Goal: Information Seeking & Learning: Learn about a topic

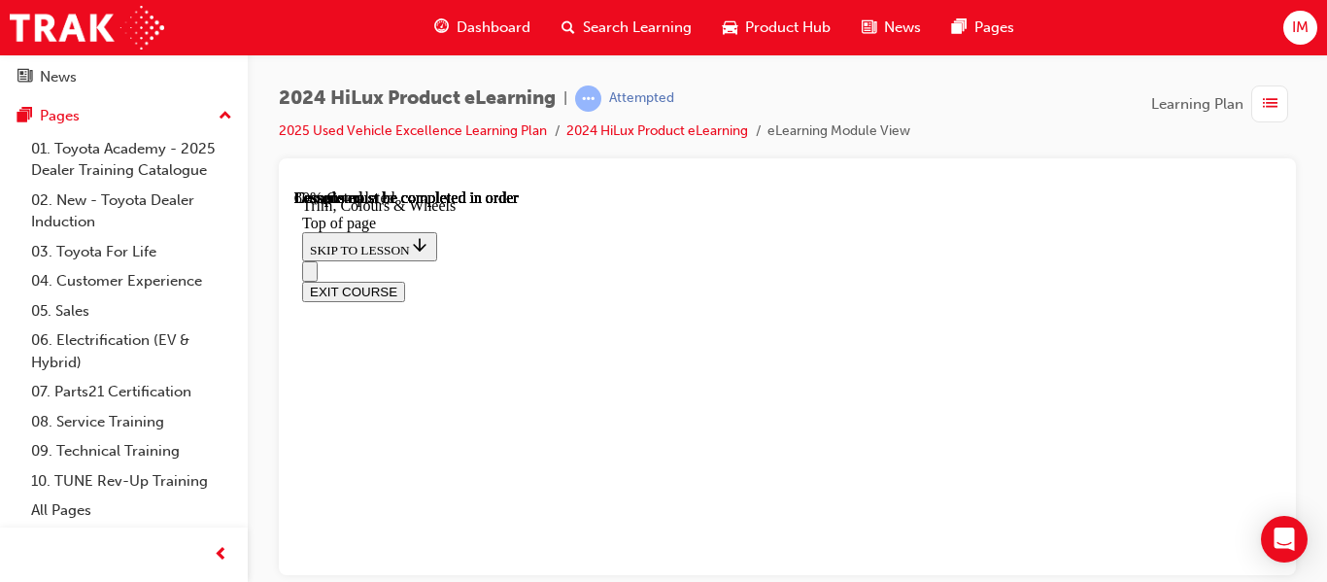
scroll to position [535, 0]
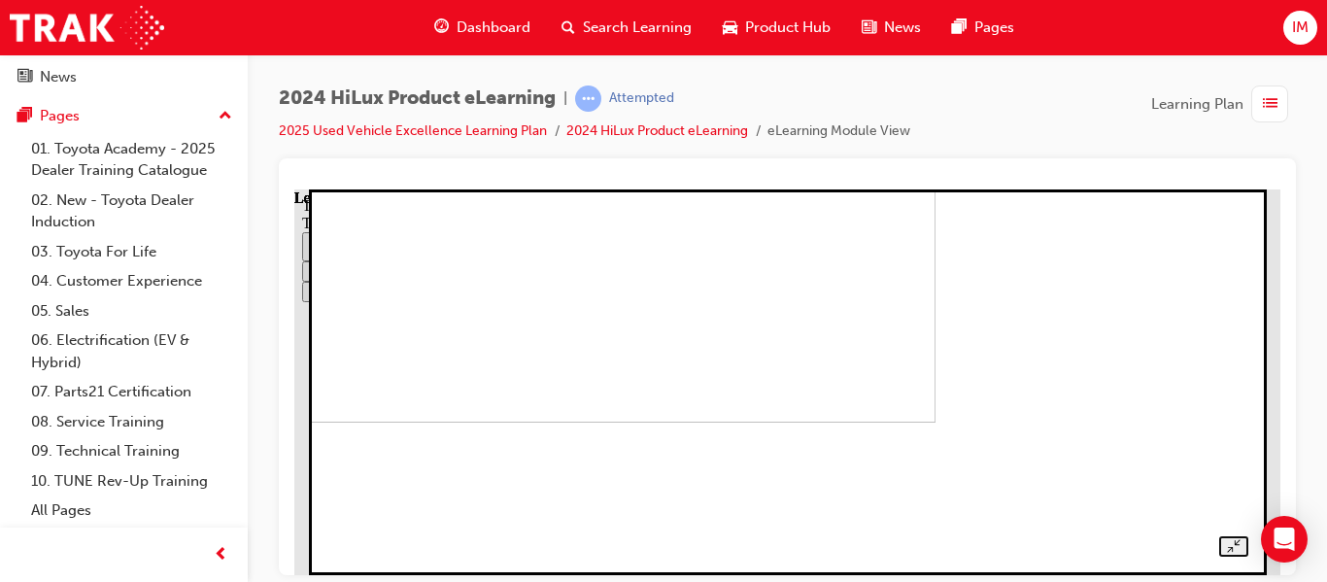
click at [937, 276] on img at bounding box center [490, 229] width 893 height 386
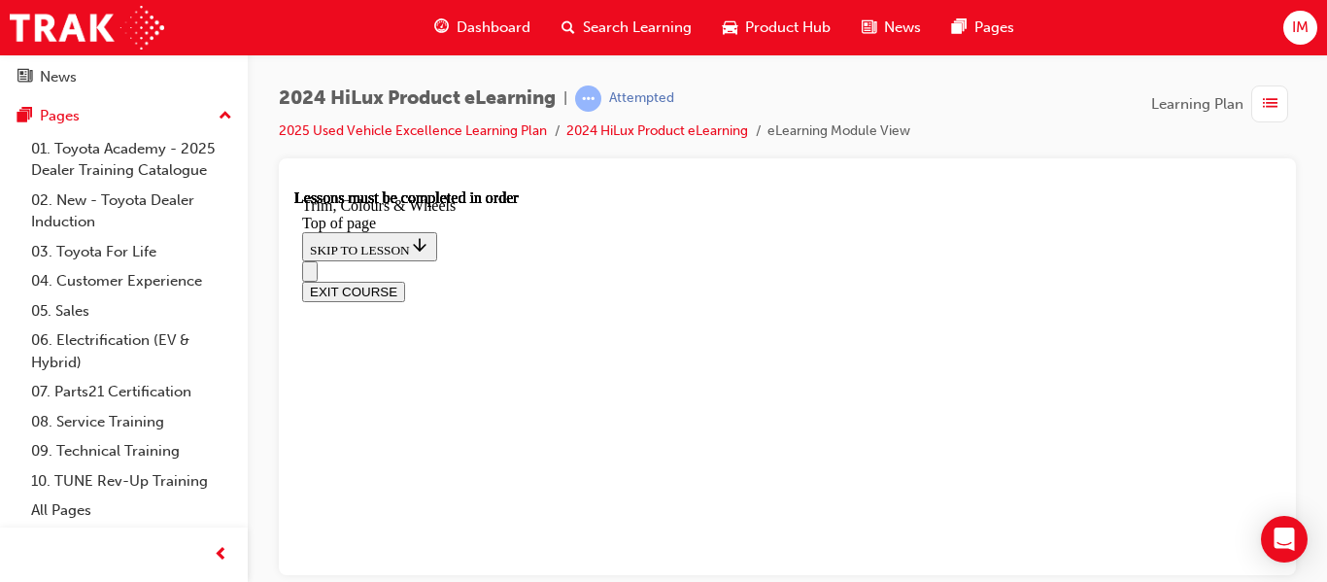
scroll to position [2574, 0]
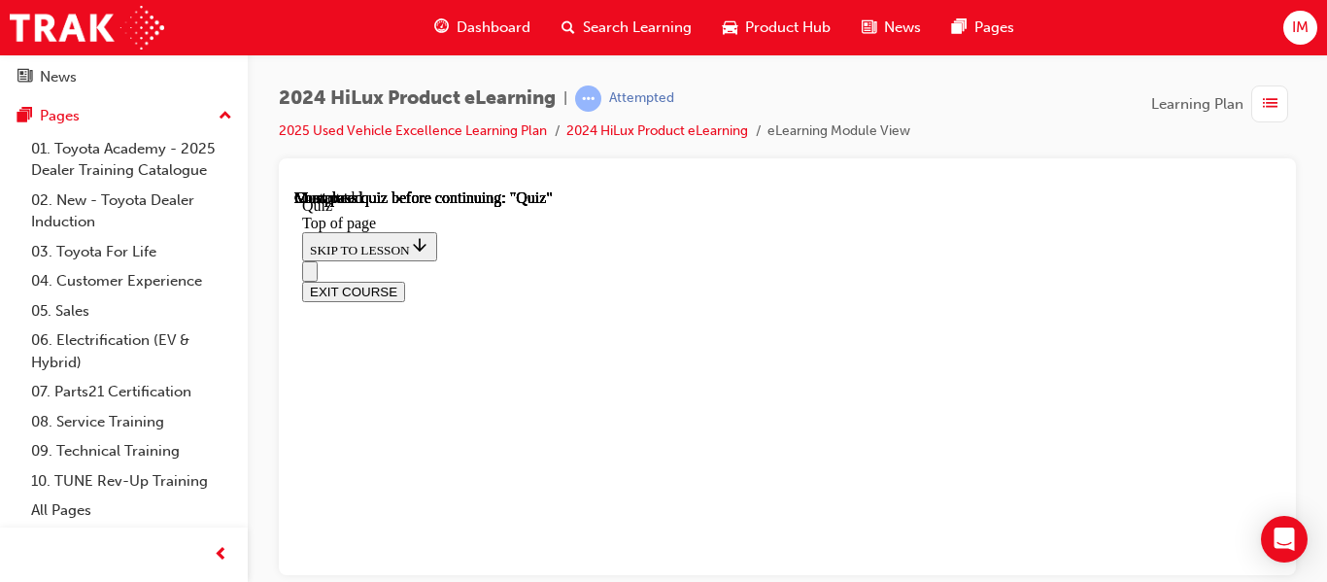
scroll to position [302, 0]
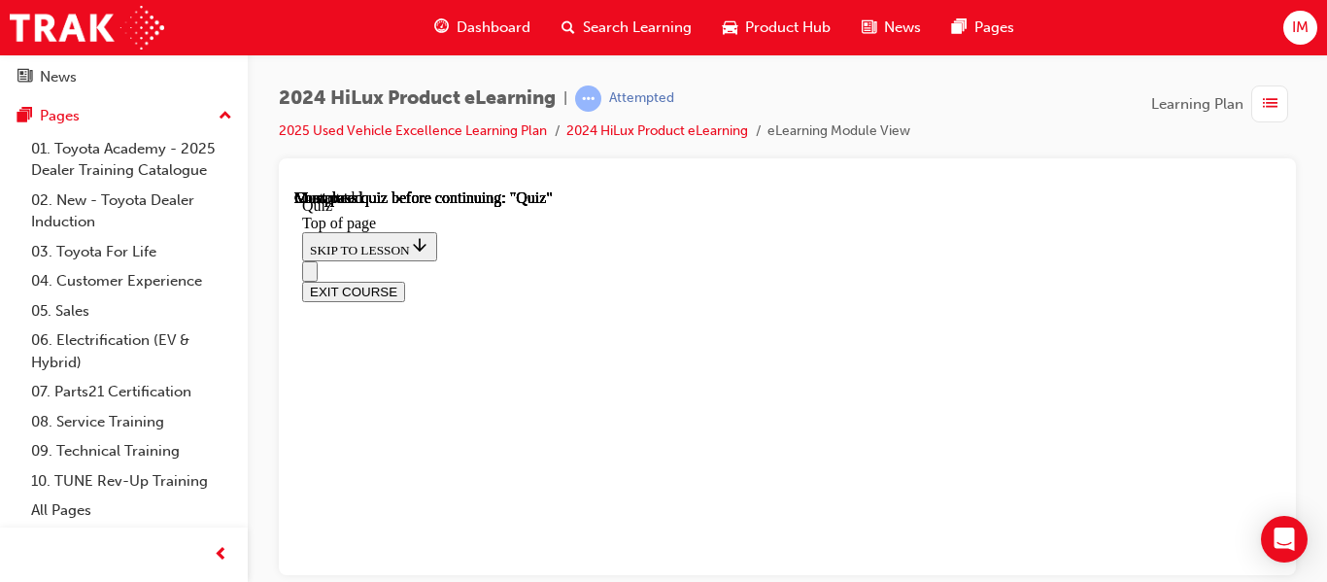
drag, startPoint x: 747, startPoint y: 342, endPoint x: 681, endPoint y: 318, distance: 70.4
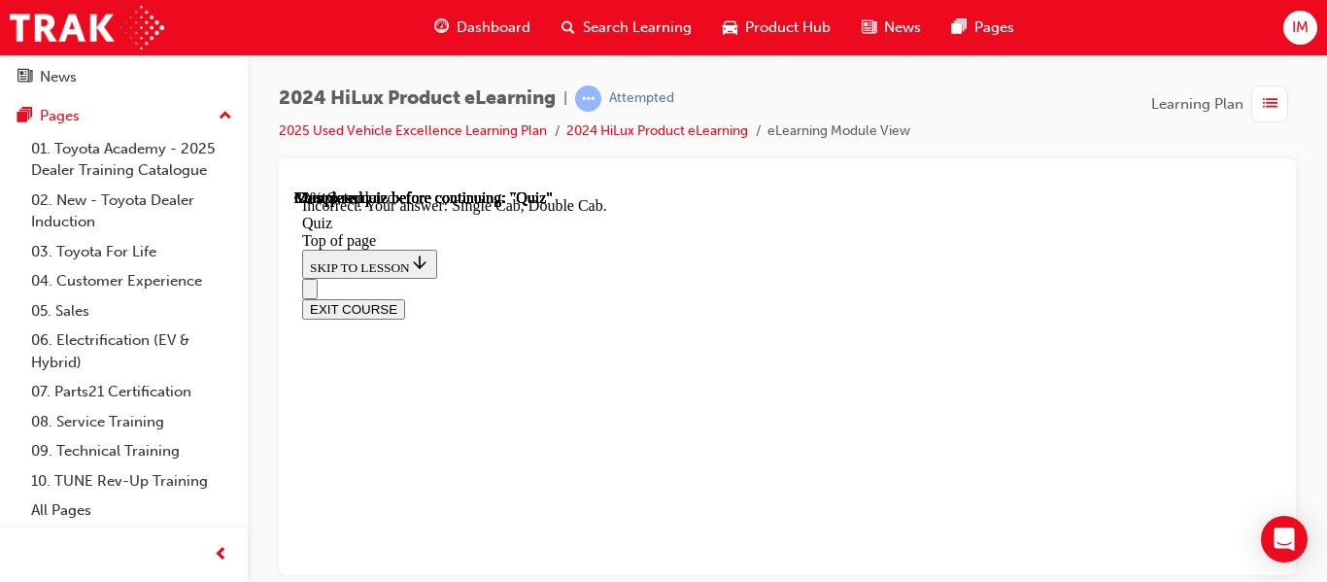
scroll to position [838, 0]
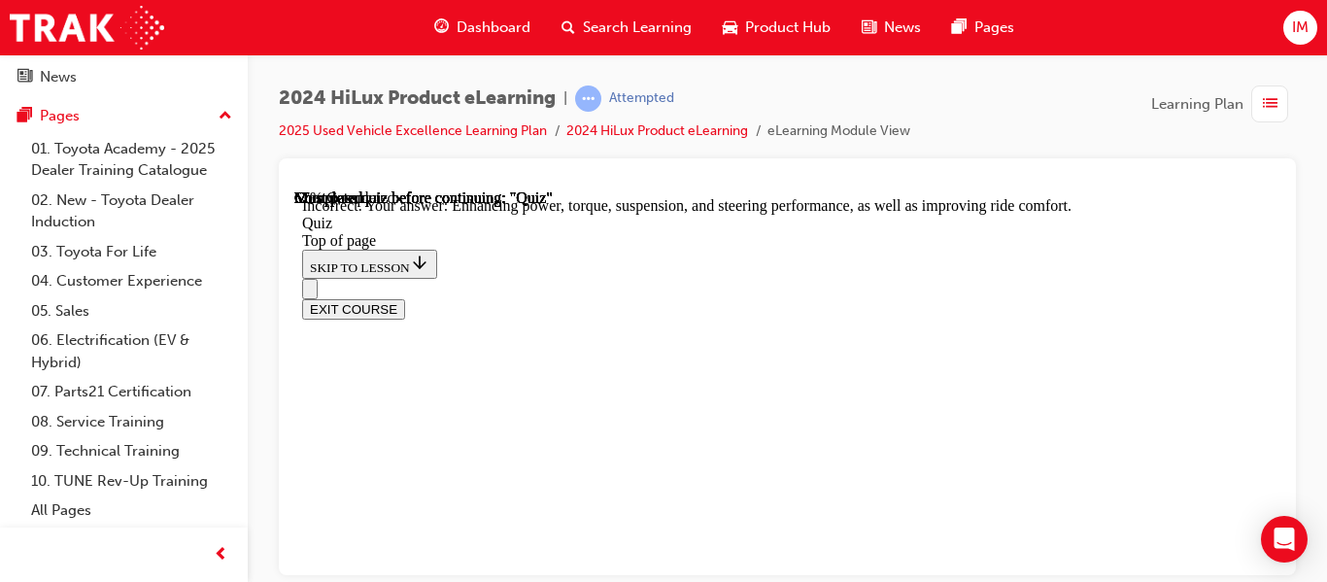
scroll to position [695, 0]
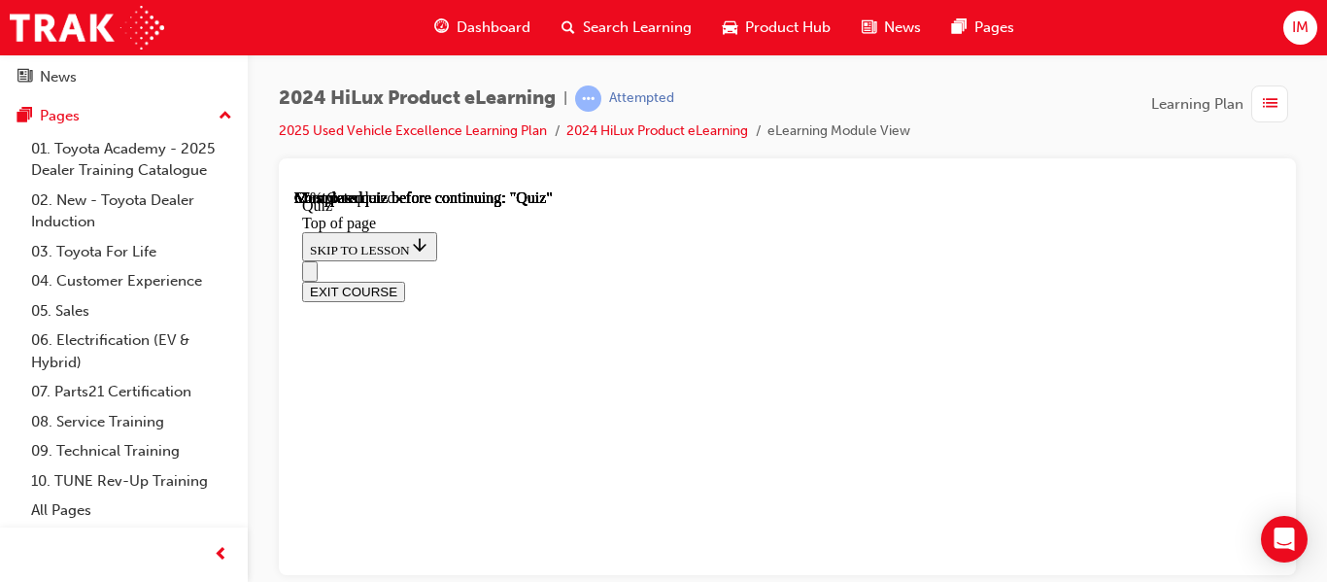
scroll to position [552, 0]
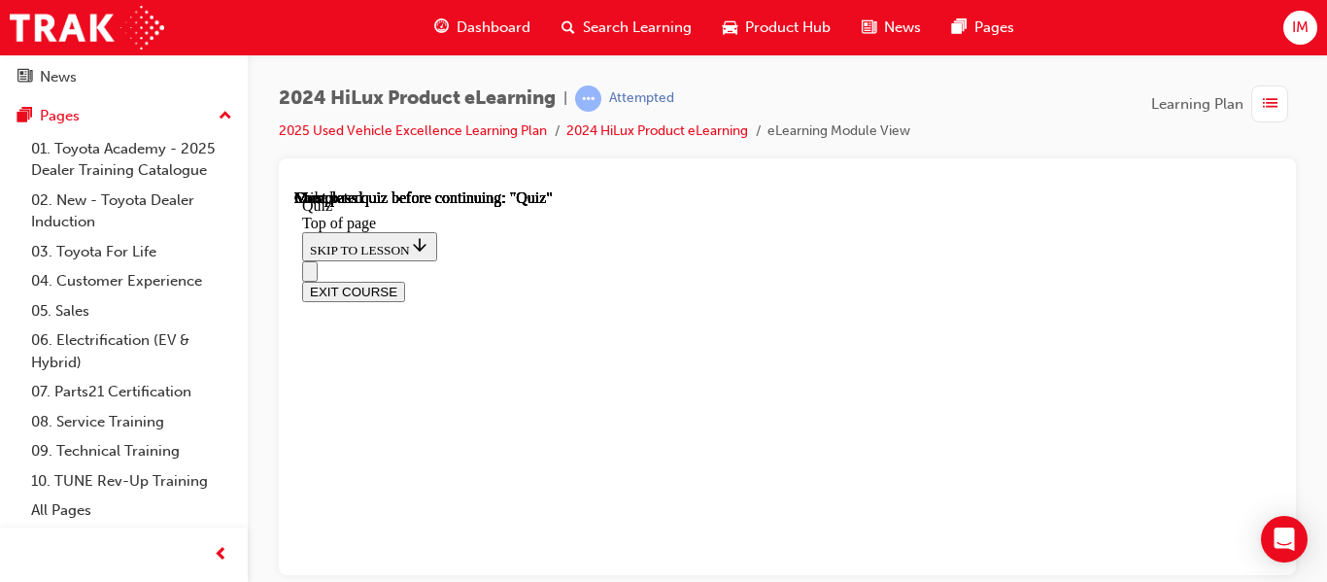
scroll to position [669, 0]
click at [456, 487] on div "Must pass quiz before continuing: "Quiz"" at bounding box center [422, 504] width 257 height 35
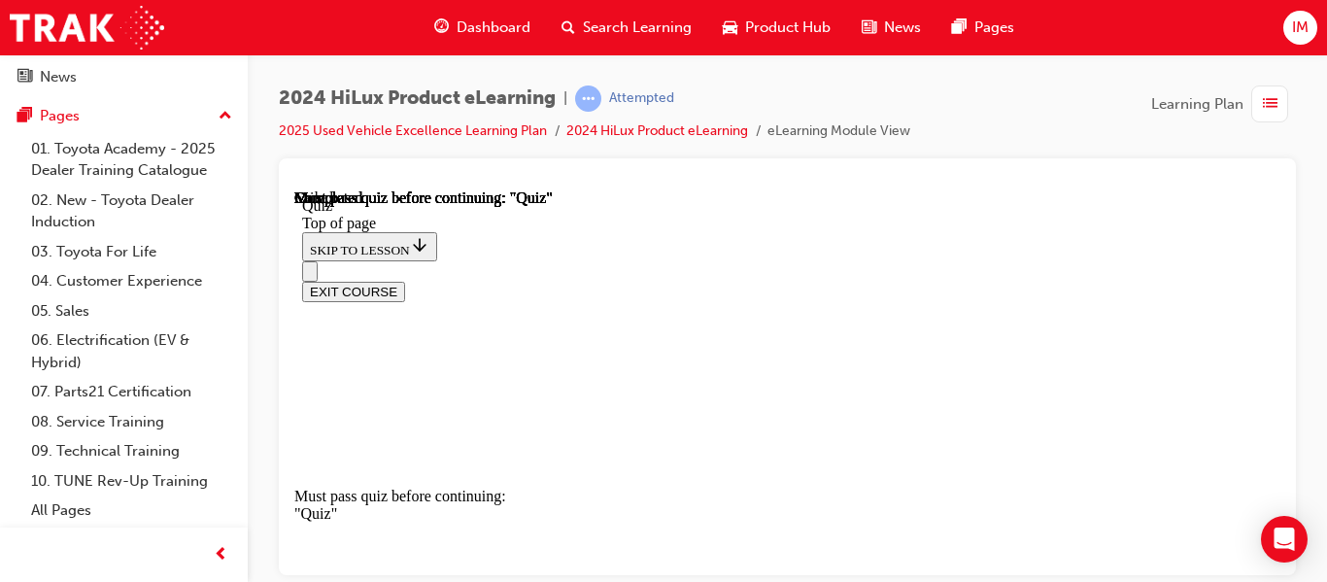
drag, startPoint x: 955, startPoint y: 513, endPoint x: 791, endPoint y: 461, distance: 172.4
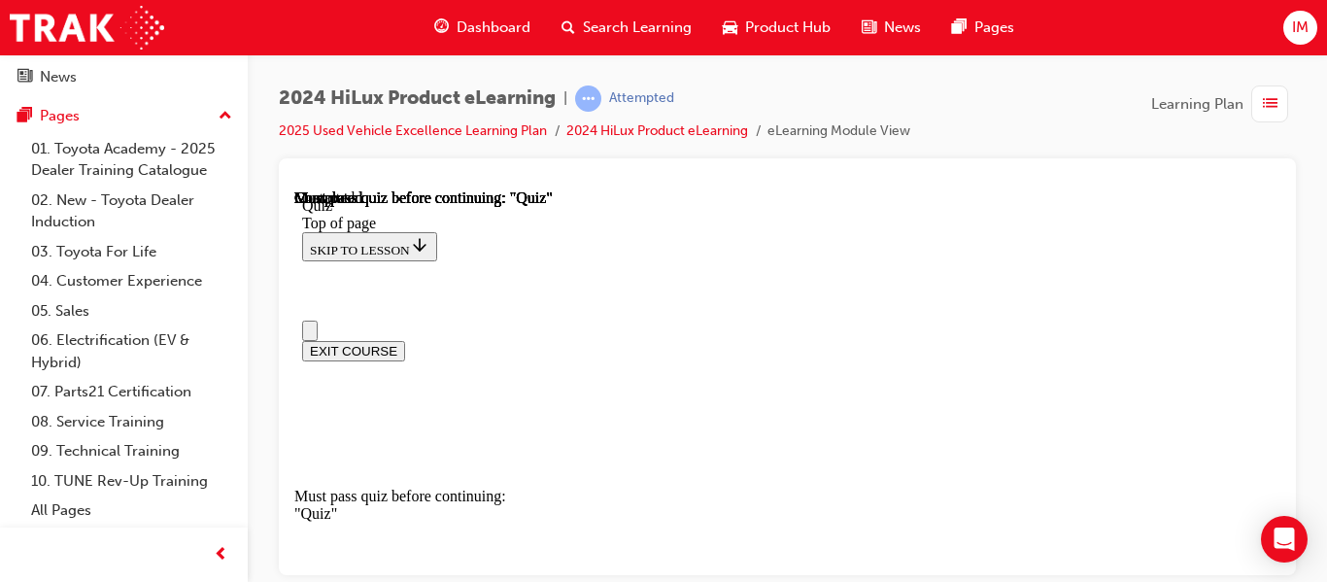
copy div "HiLux is renowned for its versatility as both a work vehicle and a recreational…"
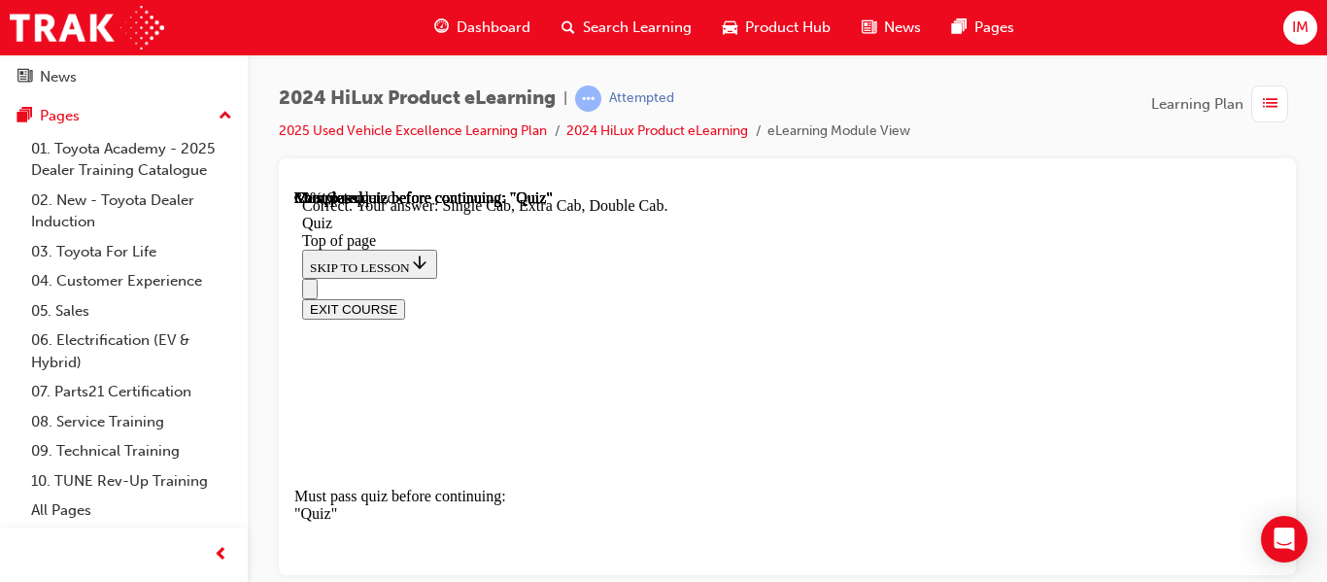
drag, startPoint x: 717, startPoint y: 282, endPoint x: 678, endPoint y: 330, distance: 62.2
drag, startPoint x: 678, startPoint y: 330, endPoint x: 1044, endPoint y: 261, distance: 372.7
drag, startPoint x: 1044, startPoint y: 261, endPoint x: 718, endPoint y: 263, distance: 326.5
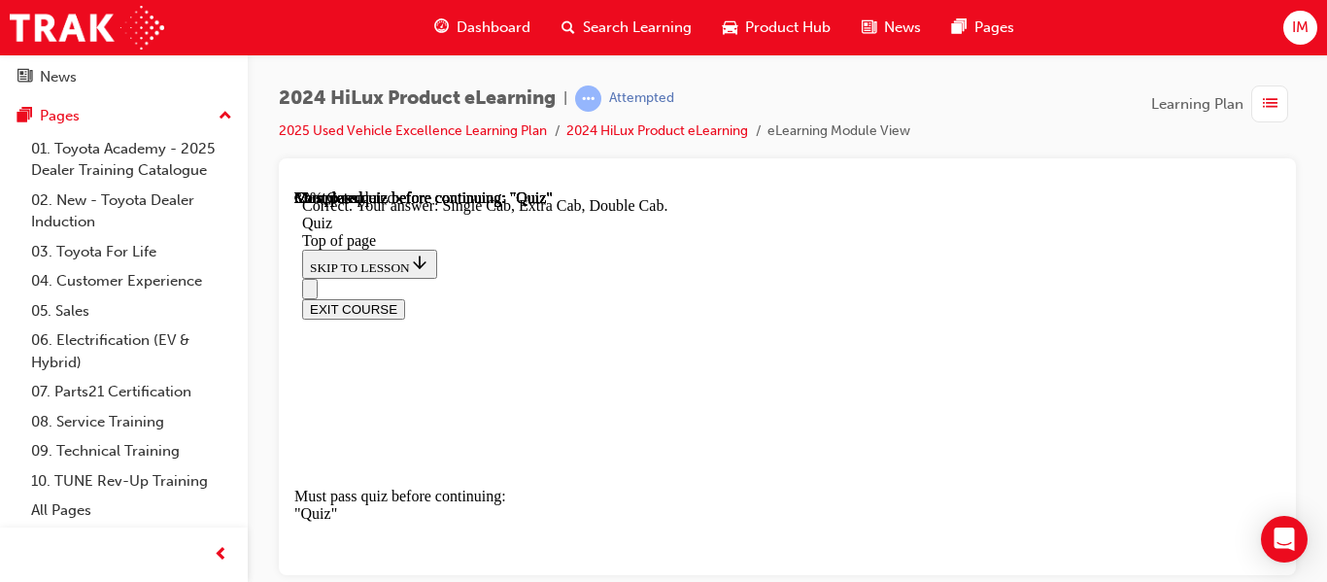
drag, startPoint x: 718, startPoint y: 263, endPoint x: 930, endPoint y: 359, distance: 232.2
drag, startPoint x: 930, startPoint y: 359, endPoint x: 940, endPoint y: 413, distance: 55.4
drag, startPoint x: 940, startPoint y: 413, endPoint x: 885, endPoint y: 410, distance: 55.5
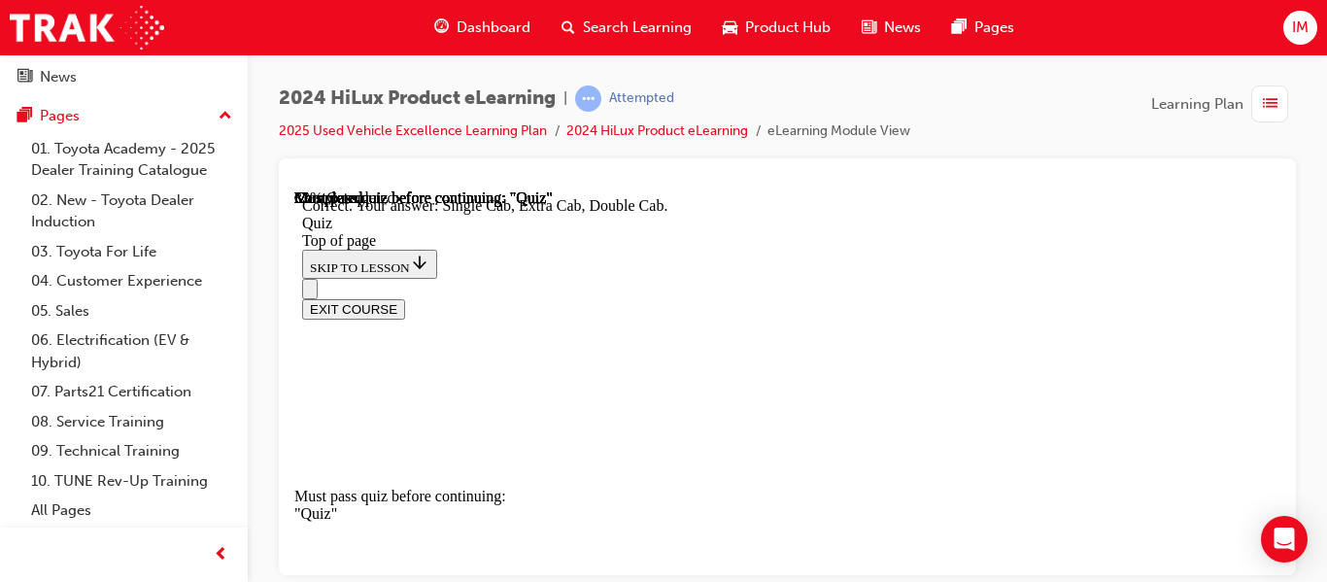
drag, startPoint x: 926, startPoint y: 421, endPoint x: 773, endPoint y: 340, distance: 172.5
drag, startPoint x: 773, startPoint y: 340, endPoint x: 680, endPoint y: 425, distance: 125.9
drag, startPoint x: 680, startPoint y: 425, endPoint x: 871, endPoint y: 505, distance: 206.8
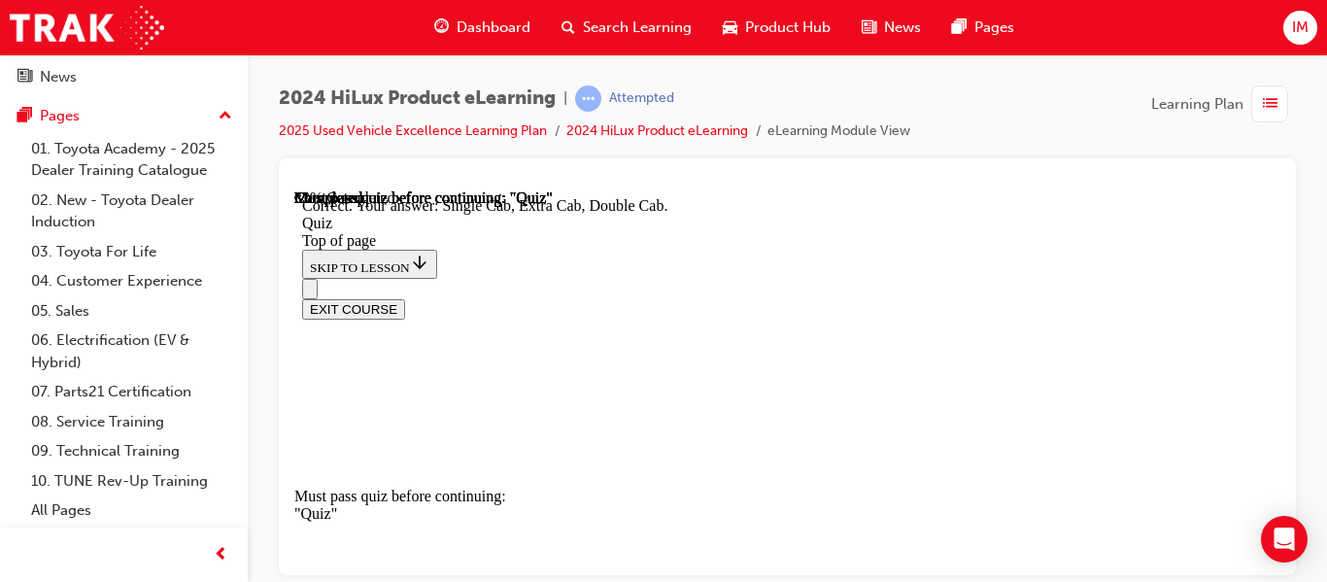
drag, startPoint x: 871, startPoint y: 505, endPoint x: 852, endPoint y: 399, distance: 107.5
drag, startPoint x: 856, startPoint y: 430, endPoint x: 849, endPoint y: 485, distance: 54.8
drag, startPoint x: 849, startPoint y: 485, endPoint x: 784, endPoint y: 294, distance: 201.2
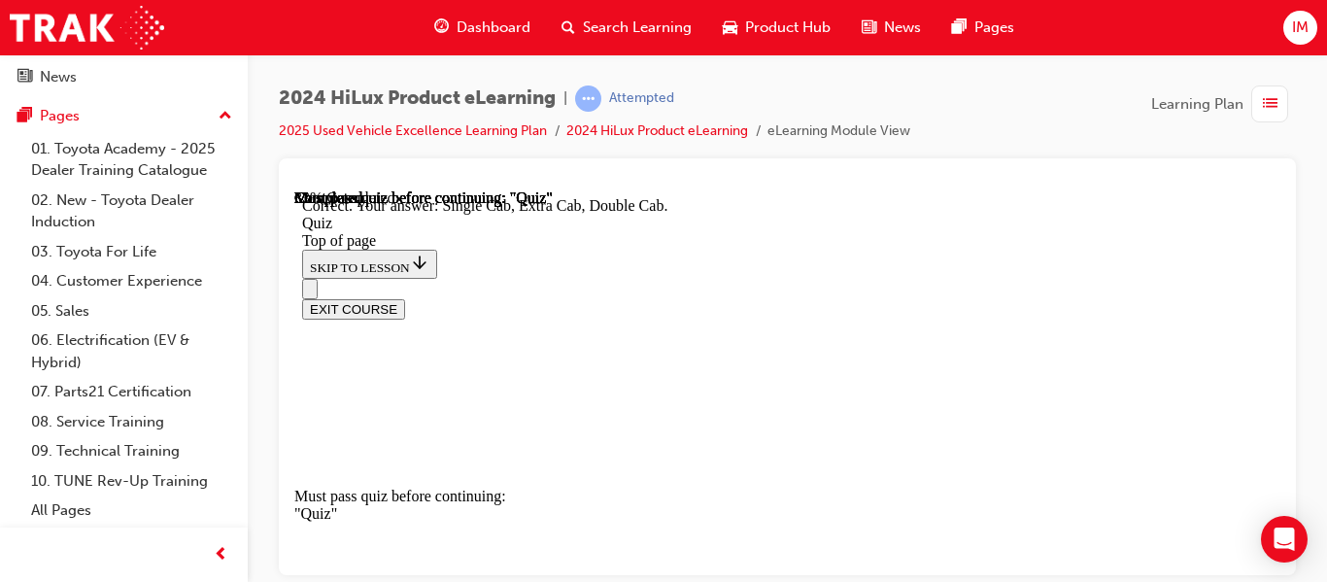
drag, startPoint x: 784, startPoint y: 294, endPoint x: 672, endPoint y: 319, distance: 114.3
drag, startPoint x: 672, startPoint y: 319, endPoint x: 638, endPoint y: 404, distance: 92.0
drag, startPoint x: 638, startPoint y: 404, endPoint x: 1093, endPoint y: 482, distance: 461.3
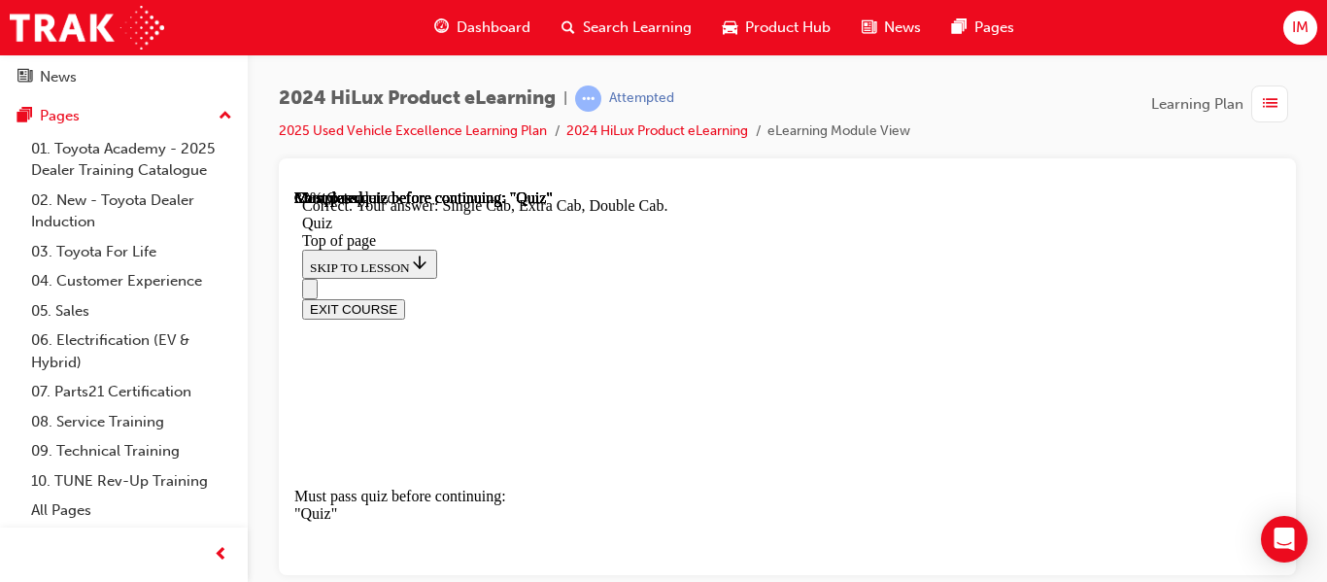
drag, startPoint x: 732, startPoint y: 541, endPoint x: 949, endPoint y: 404, distance: 257.2
copy div "What contributions did Toyota Australia's local Engineering and Design teams ma…"
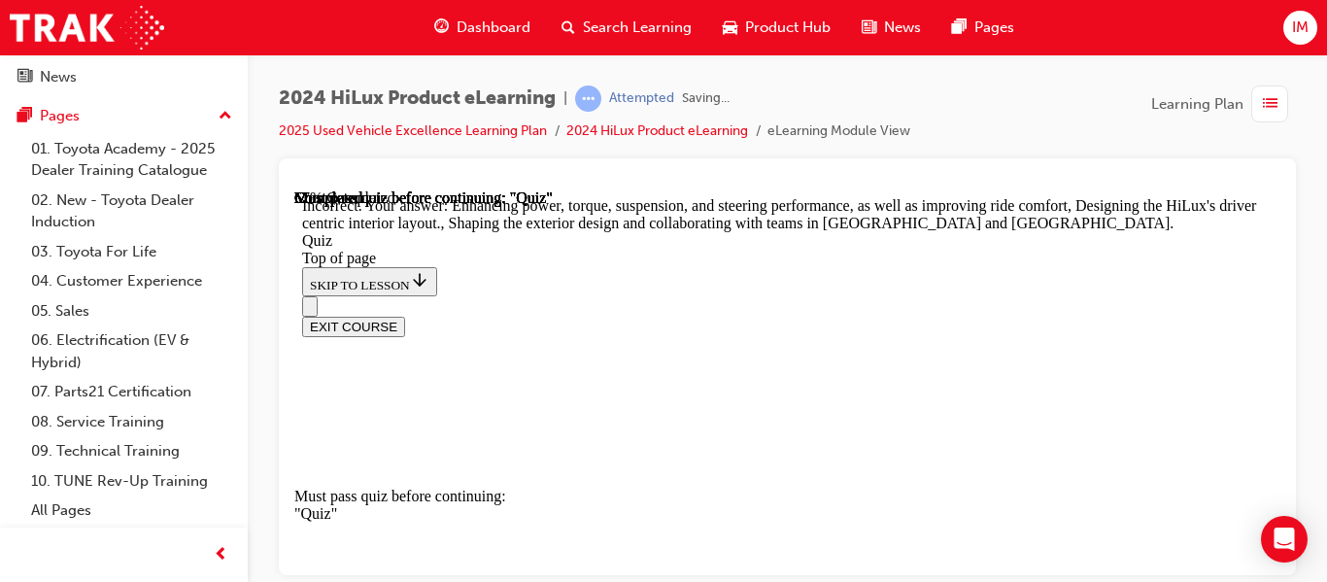
scroll to position [903, 0]
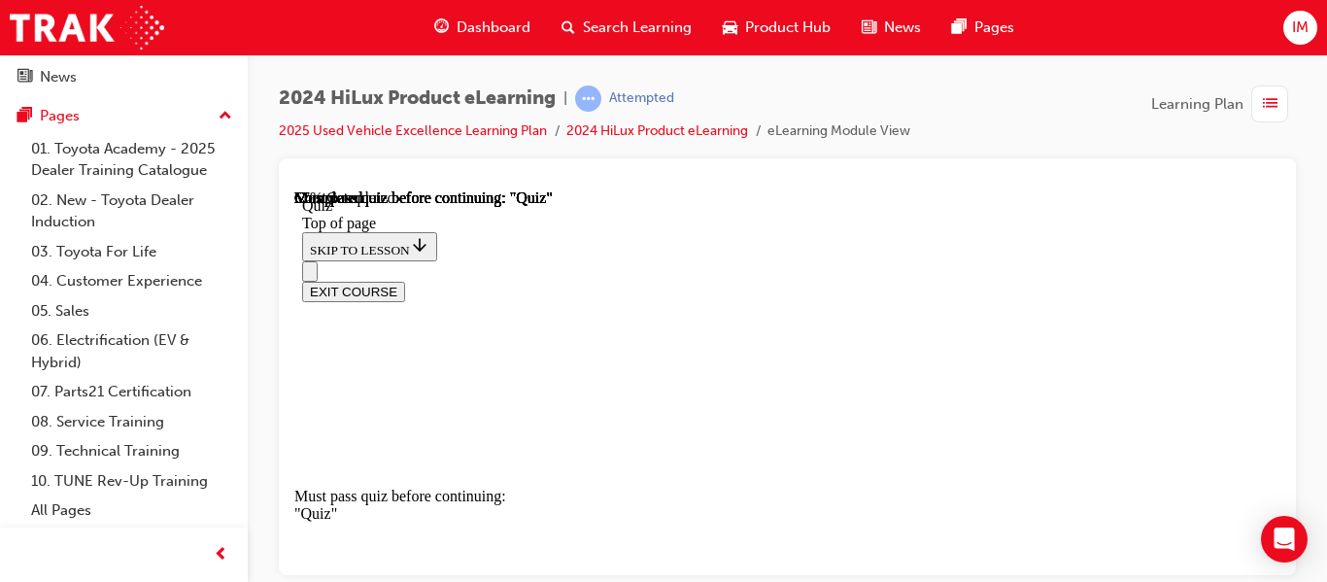
scroll to position [493, 0]
drag, startPoint x: 726, startPoint y: 282, endPoint x: 919, endPoint y: 477, distance: 274.8
copy div "What Deck variants is the HiLux available in? Choose all that apply. B-deck J-d…"
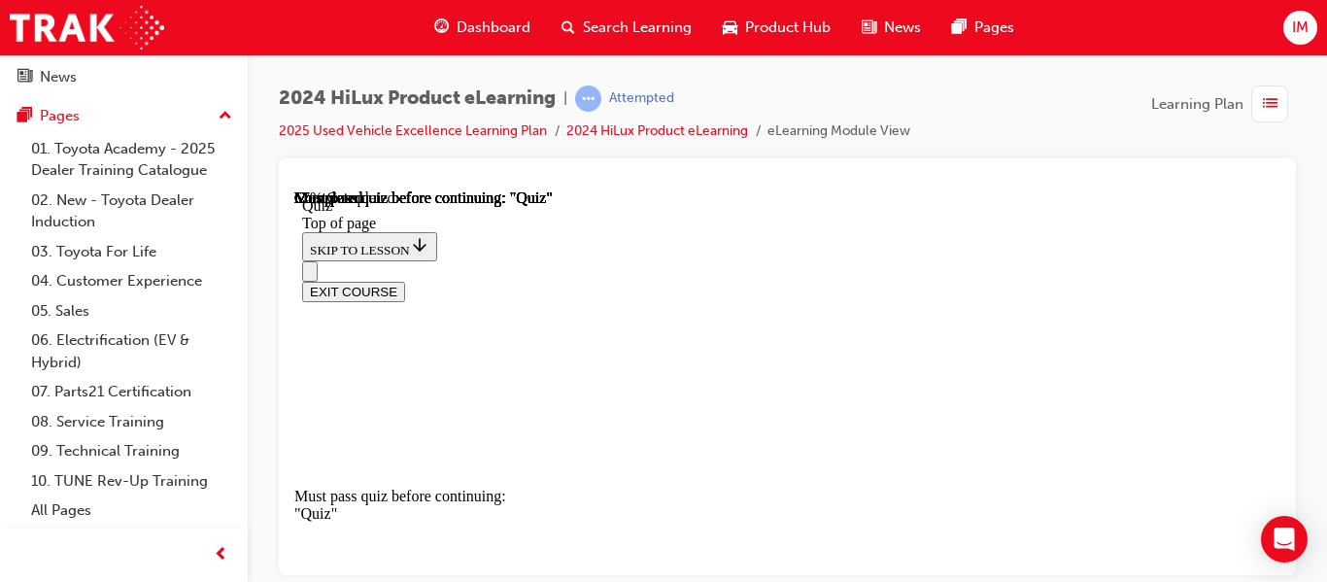
scroll to position [404, 0]
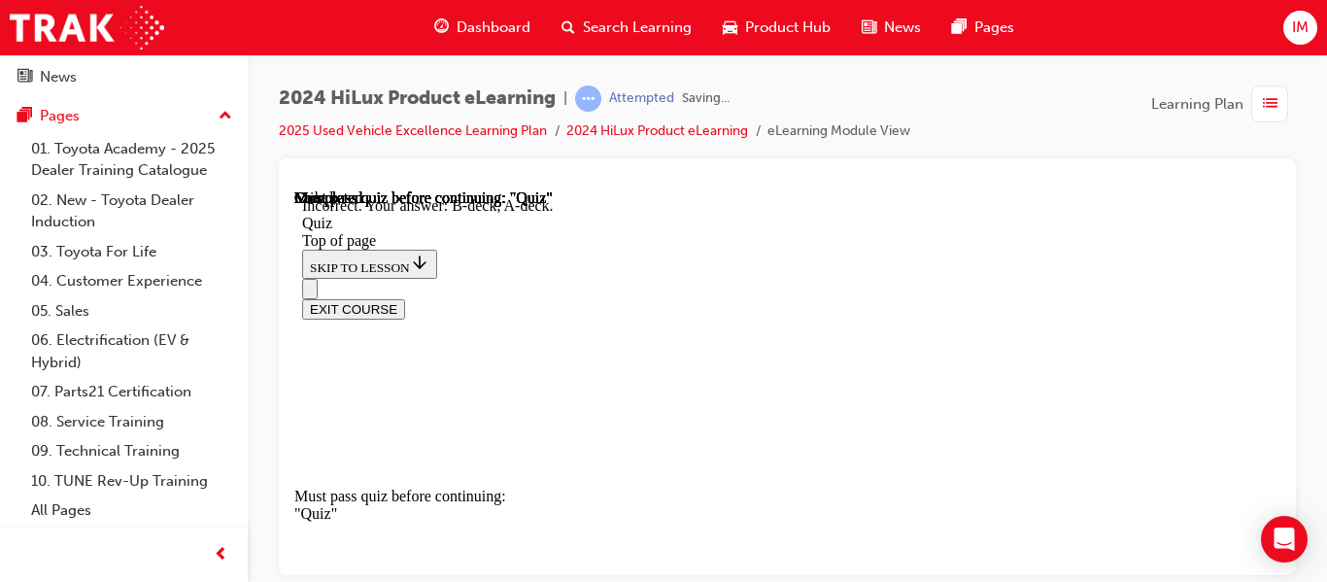
scroll to position [695, 0]
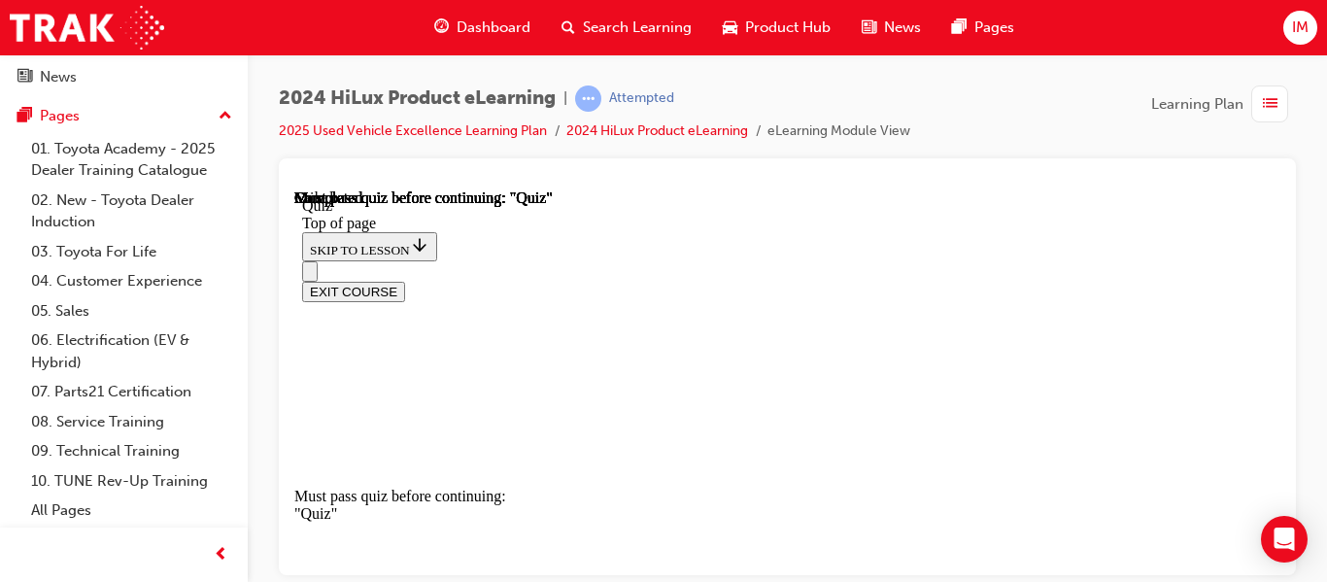
scroll to position [669, 0]
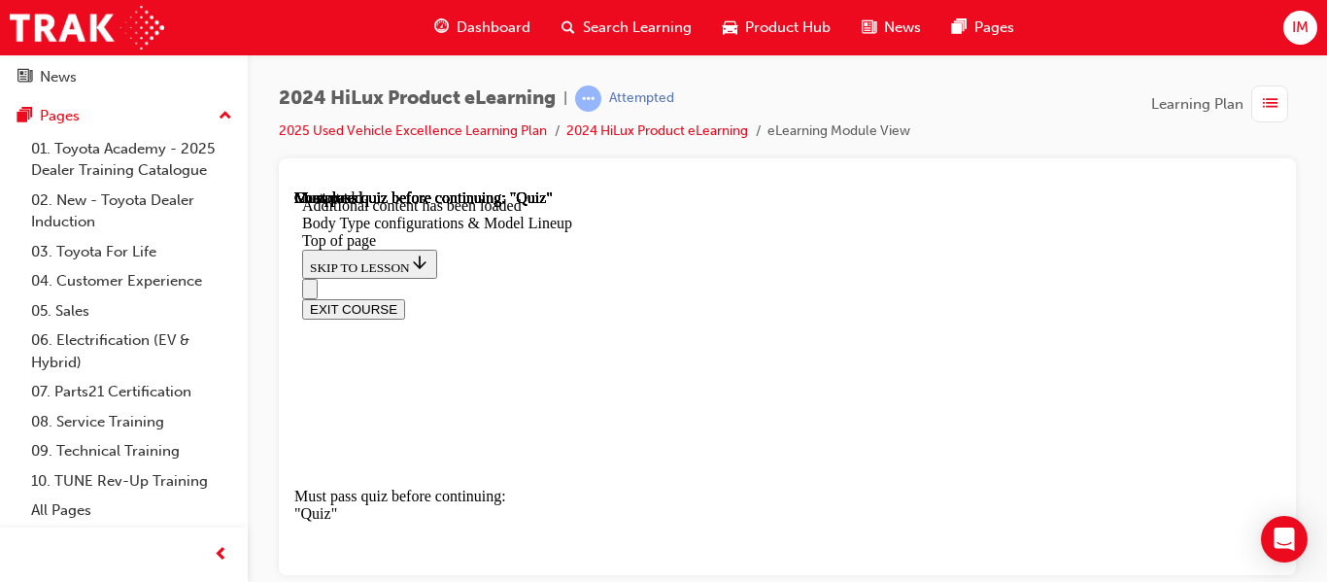
scroll to position [530, 0]
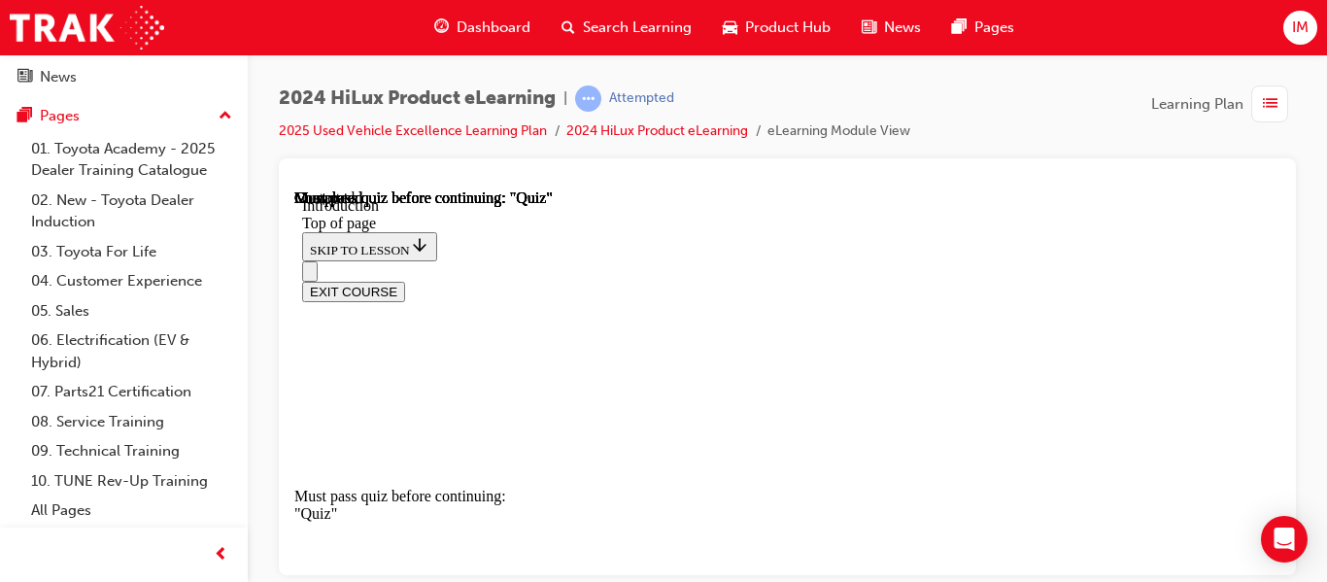
scroll to position [990, 0]
click at [769, 260] on div "EXIT COURSE" at bounding box center [780, 280] width 956 height 41
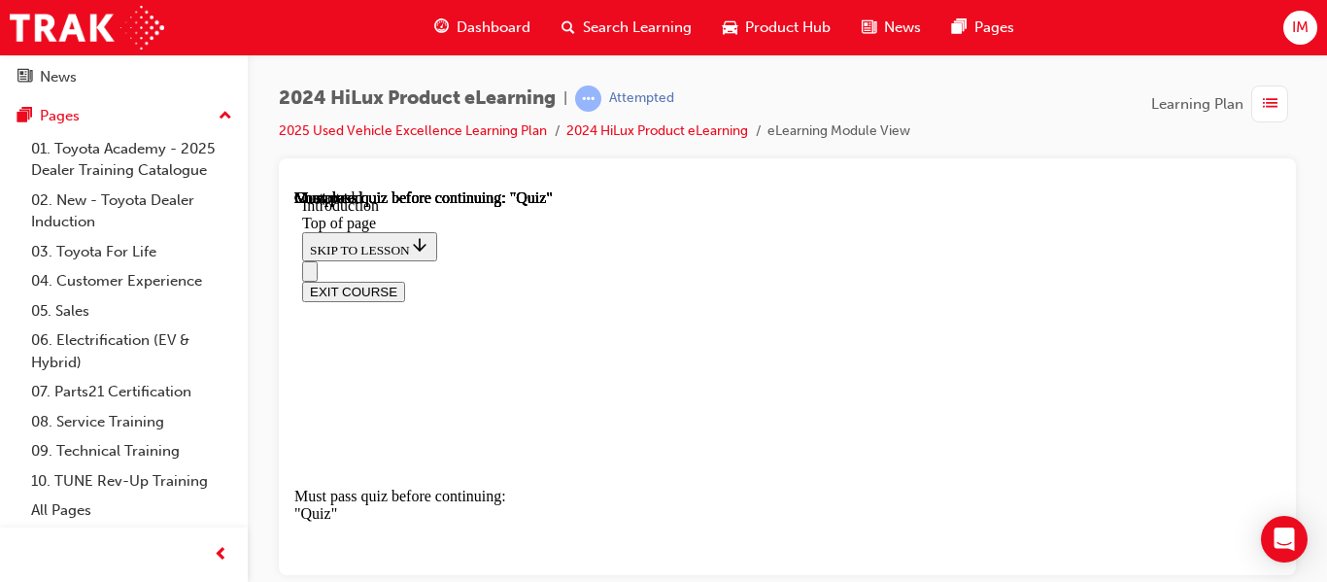
scroll to position [2354, 0]
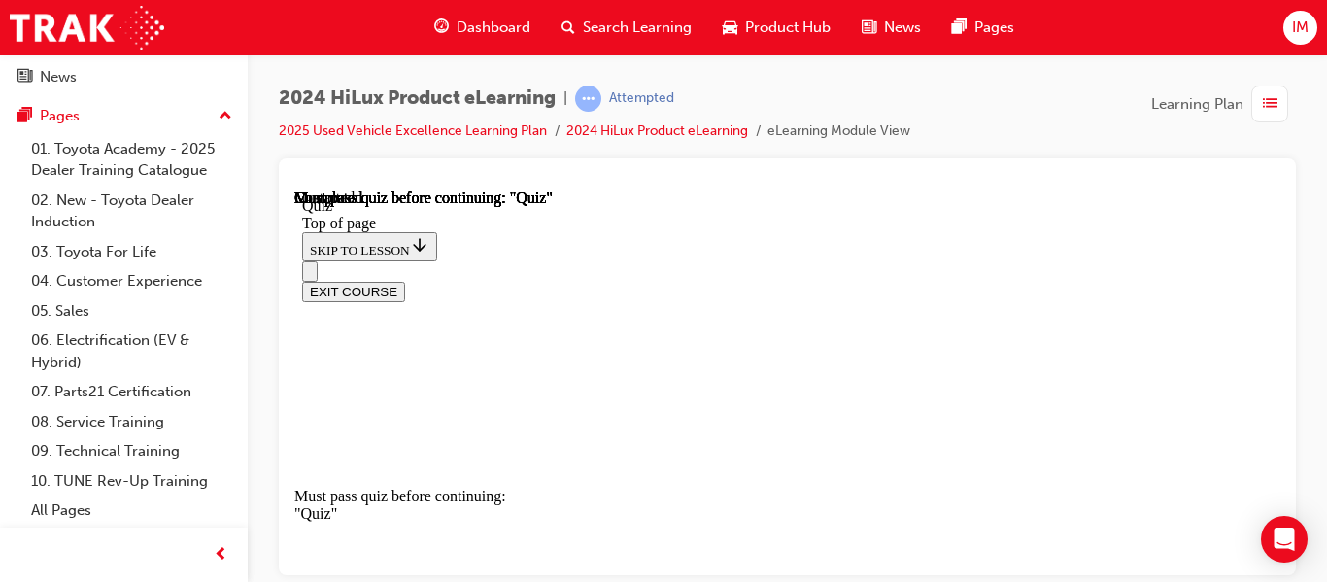
click at [750, 260] on div "EXIT COURSE" at bounding box center [780, 280] width 956 height 41
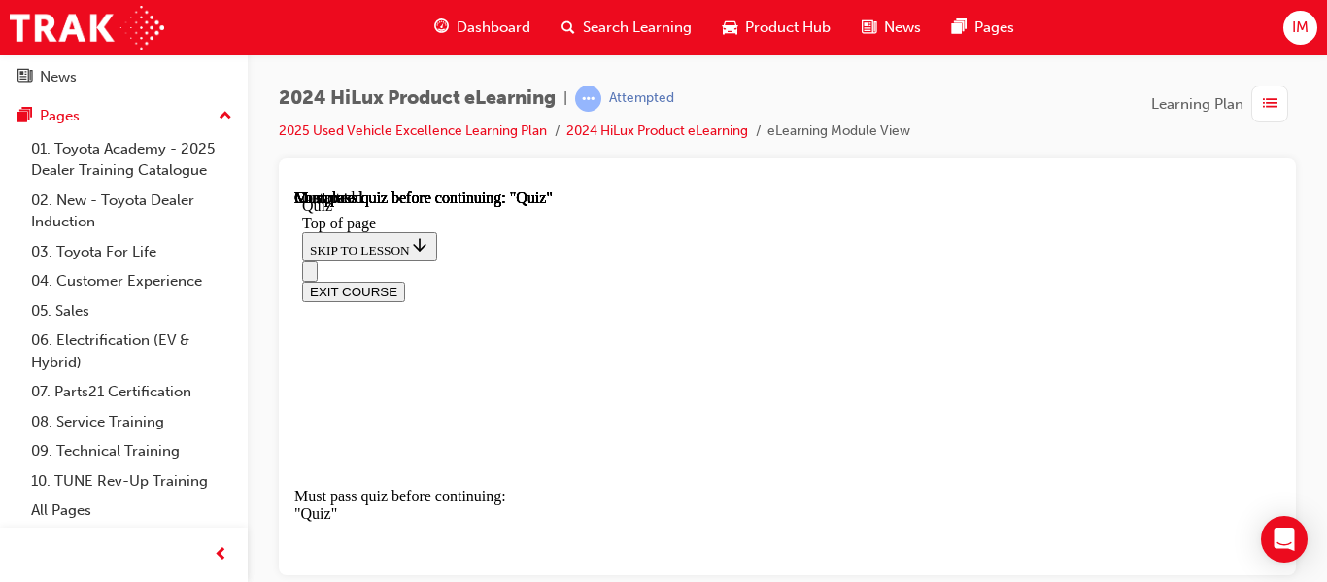
scroll to position [745, 0]
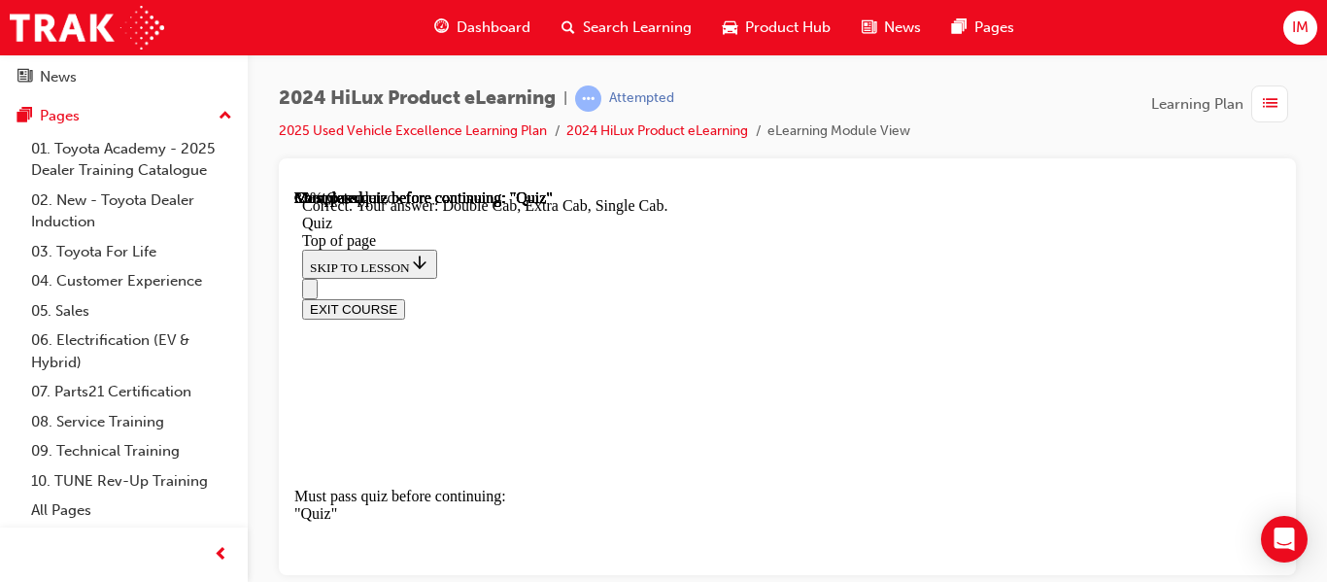
click at [754, 278] on div "EXIT COURSE" at bounding box center [780, 298] width 956 height 41
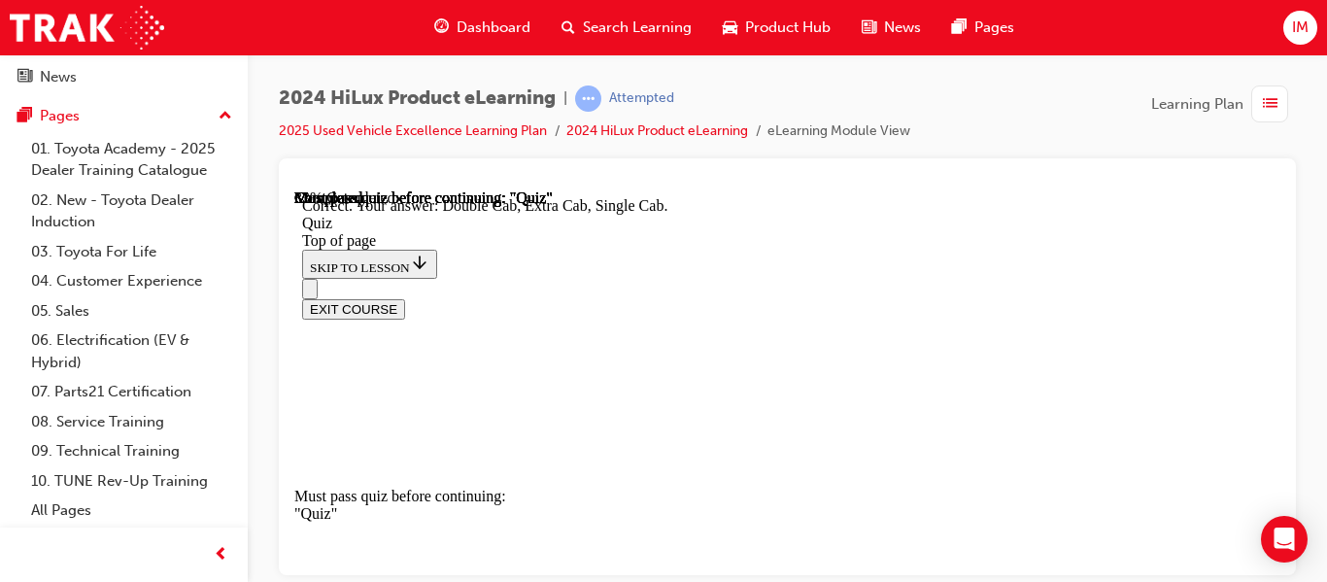
click at [747, 189] on iframe at bounding box center [787, 382] width 986 height 386
click at [750, 278] on div "EXIT COURSE" at bounding box center [780, 298] width 956 height 41
click at [762, 278] on div "EXIT COURSE" at bounding box center [780, 298] width 956 height 41
click at [759, 278] on div "EXIT COURSE" at bounding box center [780, 298] width 956 height 41
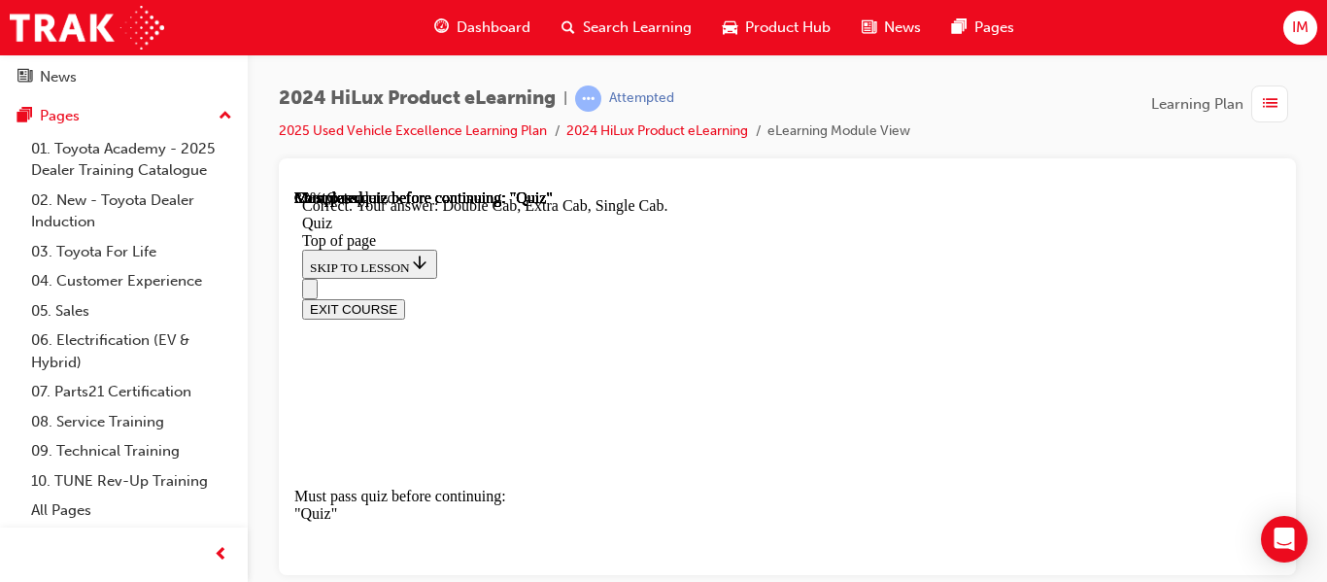
click at [754, 278] on div "EXIT COURSE" at bounding box center [780, 298] width 956 height 41
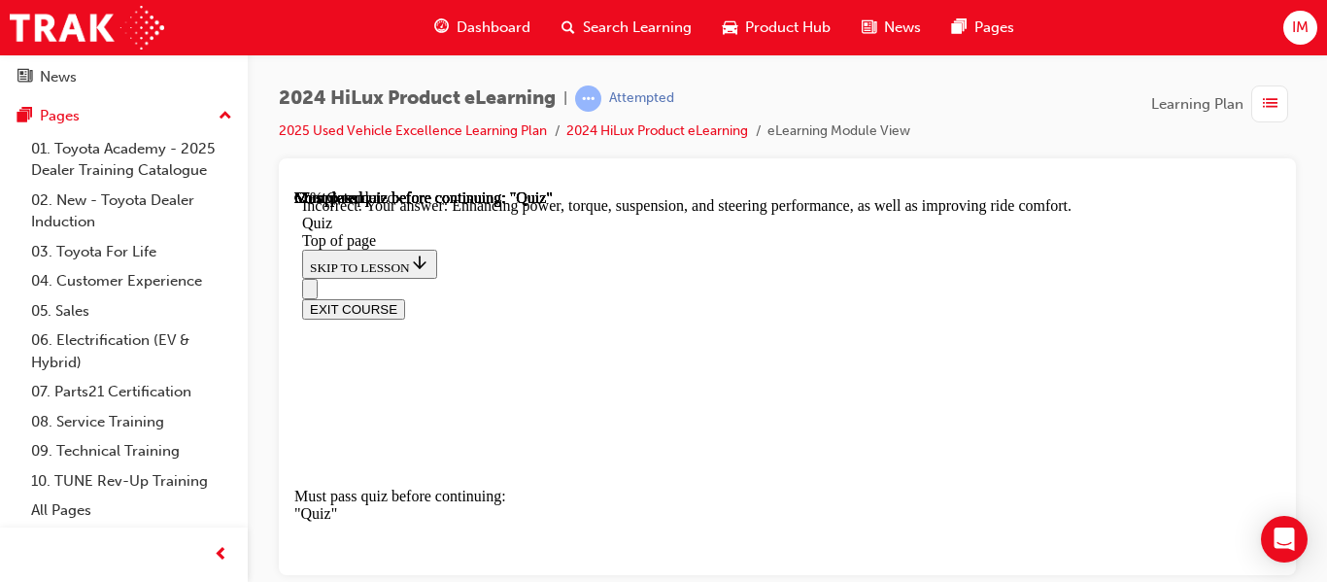
scroll to position [903, 0]
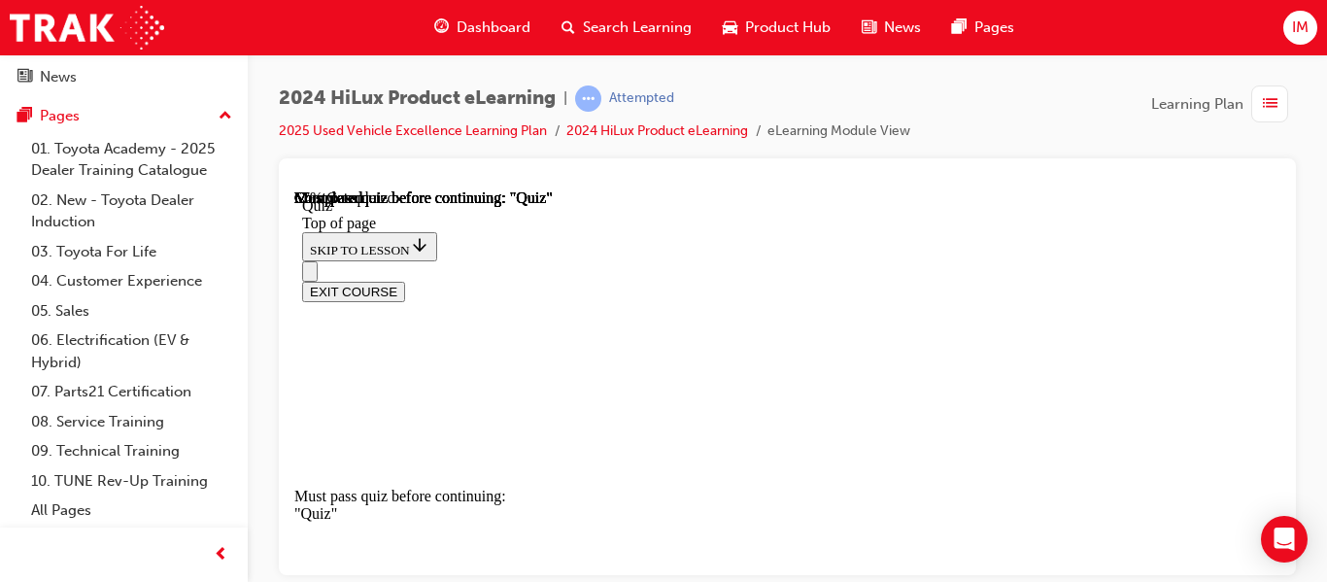
scroll to position [537, 0]
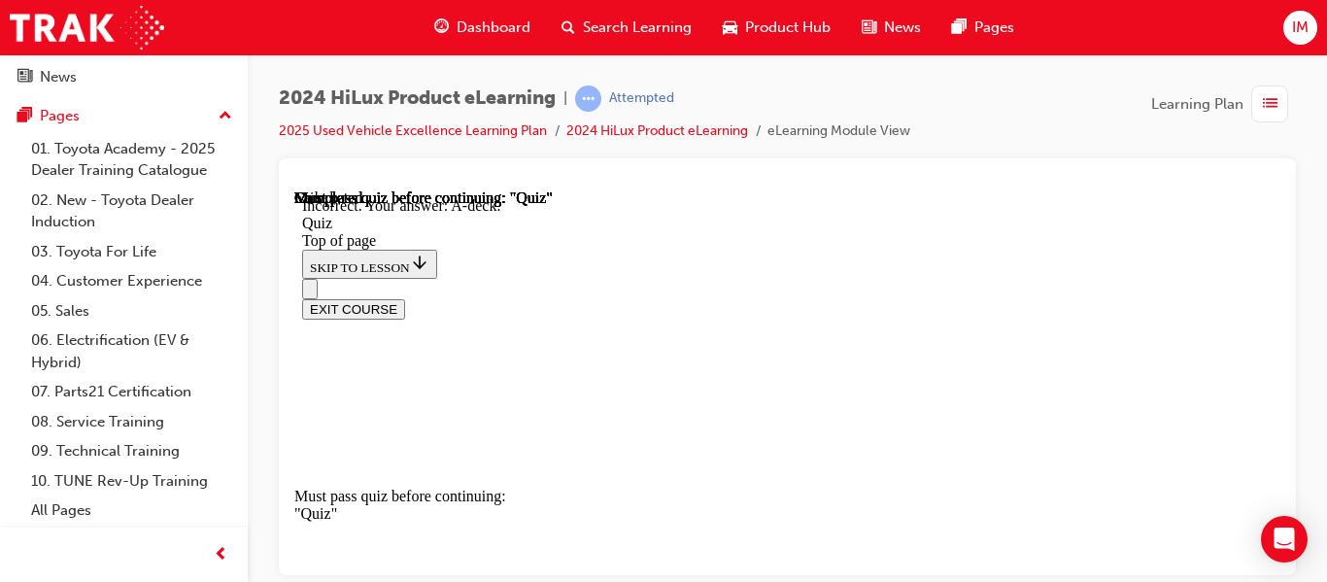
scroll to position [695, 0]
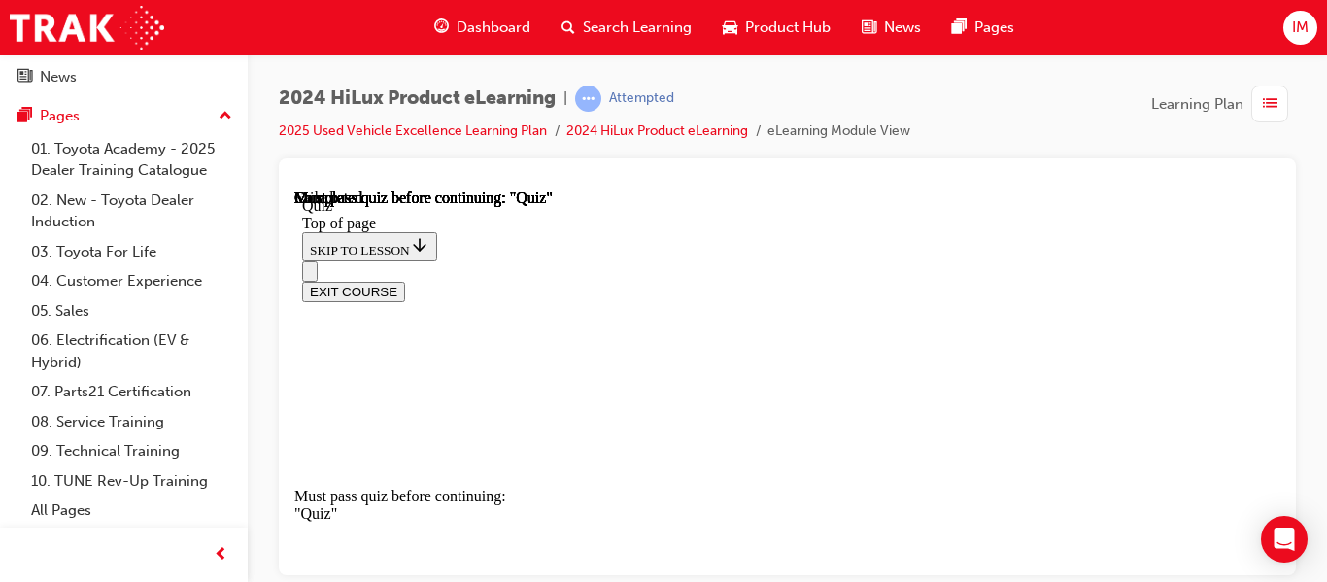
scroll to position [125, 0]
